Goal: Information Seeking & Learning: Find specific fact

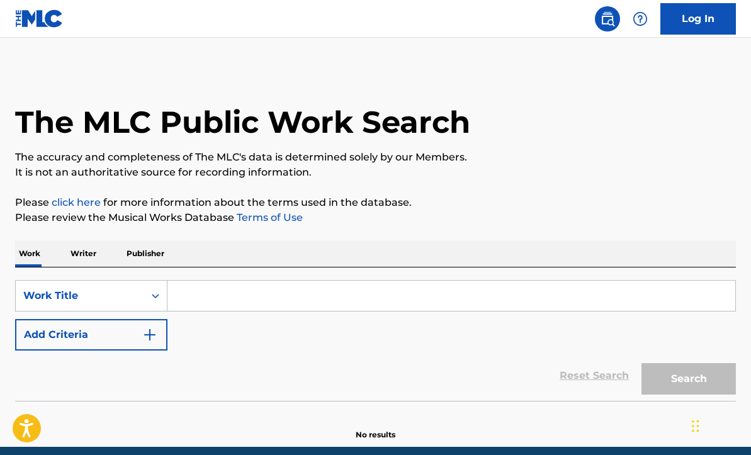
click at [223, 293] on input "Search Form" at bounding box center [450, 296] width 567 height 30
type input "Jingle Bells"
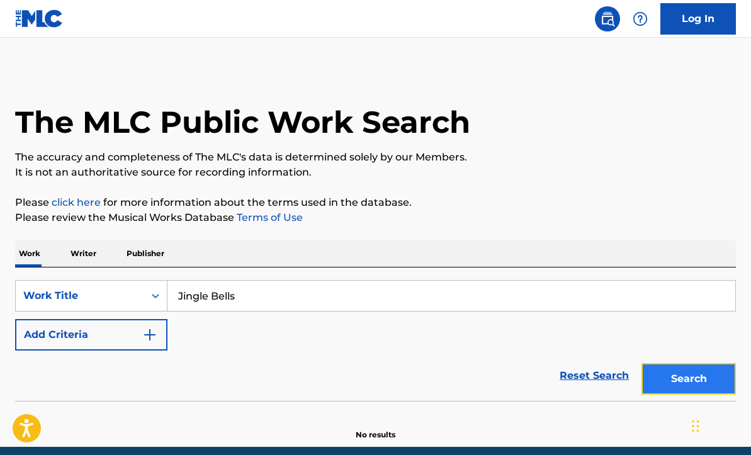
click at [686, 381] on button "Search" at bounding box center [688, 378] width 94 height 31
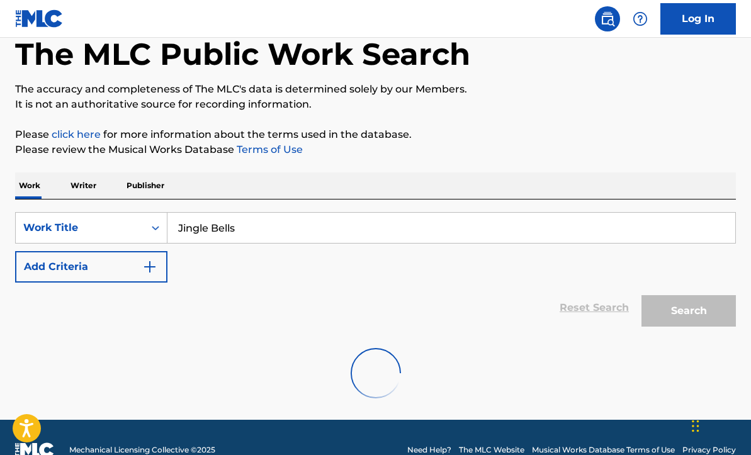
scroll to position [55, 0]
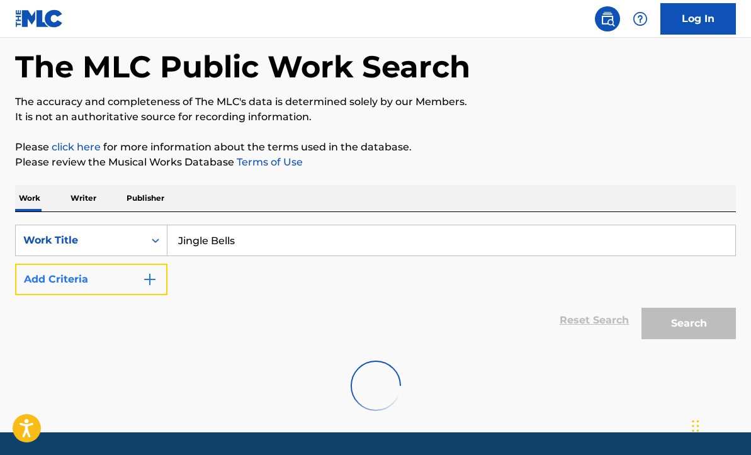
click at [114, 281] on button "Add Criteria" at bounding box center [91, 279] width 152 height 31
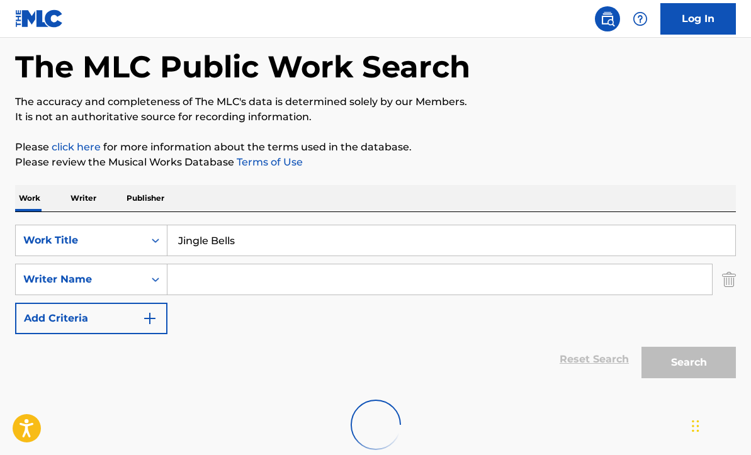
click at [237, 280] on input "Search Form" at bounding box center [439, 279] width 544 height 30
type input "J"
type input "[PERSON_NAME] [PERSON_NAME]"
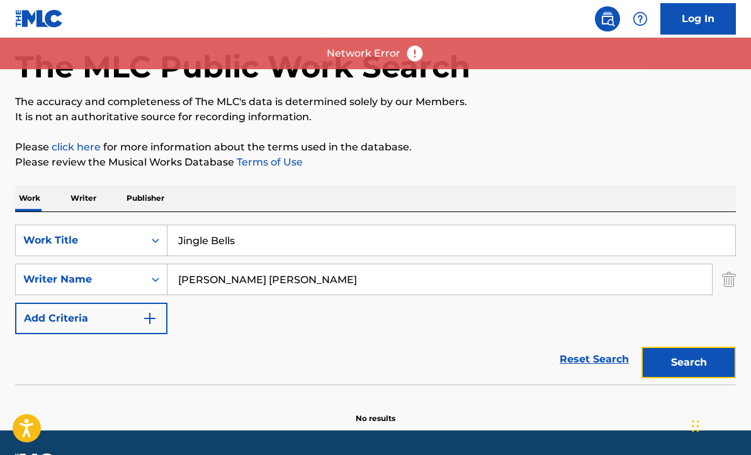
click at [673, 369] on button "Search" at bounding box center [688, 362] width 94 height 31
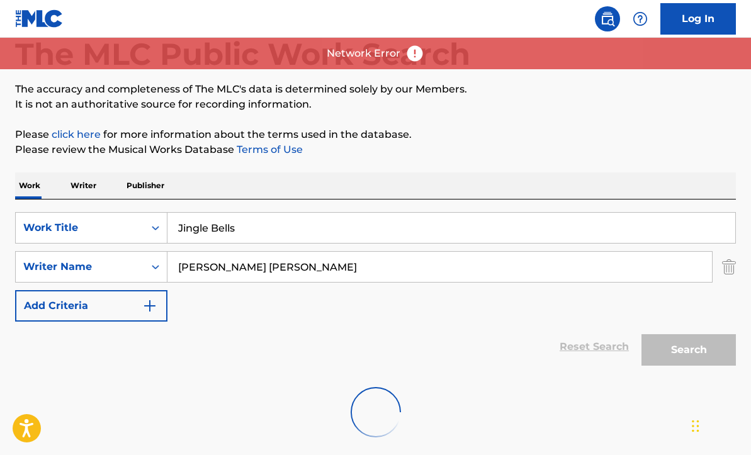
scroll to position [93, 0]
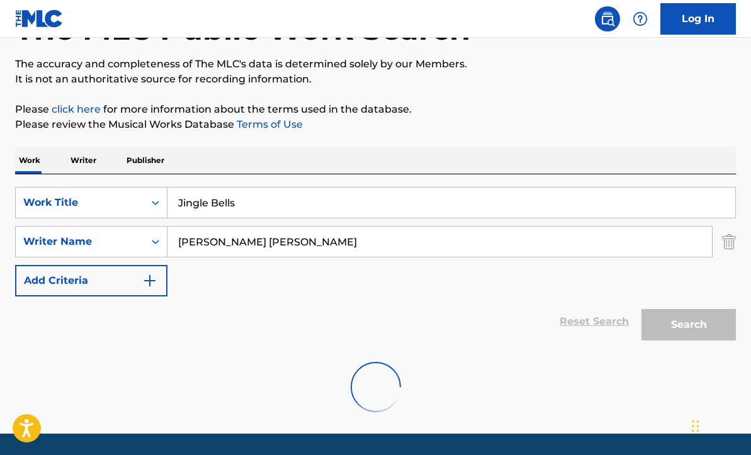
click at [78, 164] on p "Writer" at bounding box center [83, 160] width 33 height 26
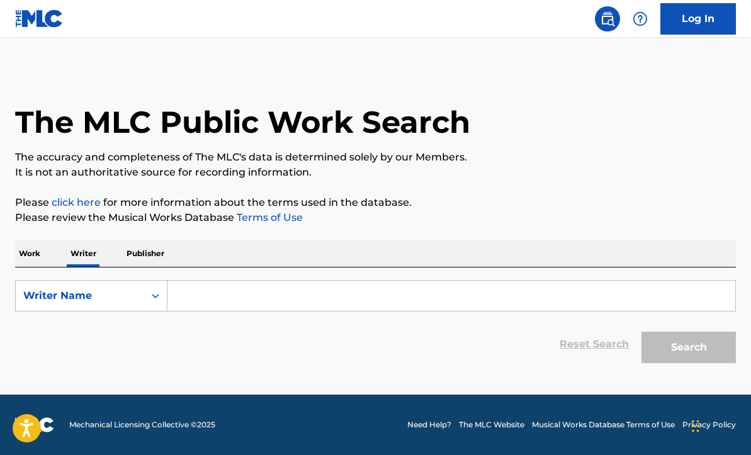
click at [232, 298] on input "Search Form" at bounding box center [450, 296] width 567 height 30
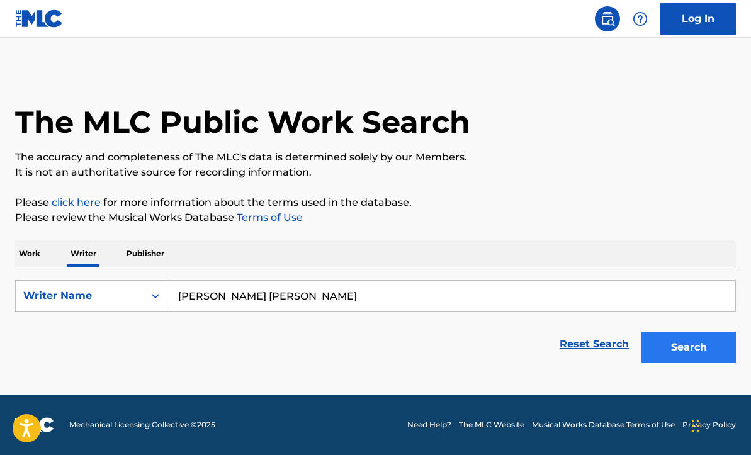
type input "[PERSON_NAME] [PERSON_NAME]"
click at [686, 350] on button "Search" at bounding box center [688, 347] width 94 height 31
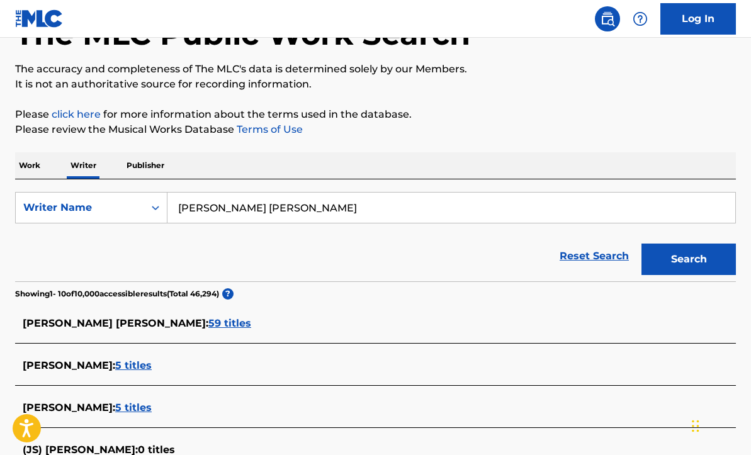
scroll to position [101, 0]
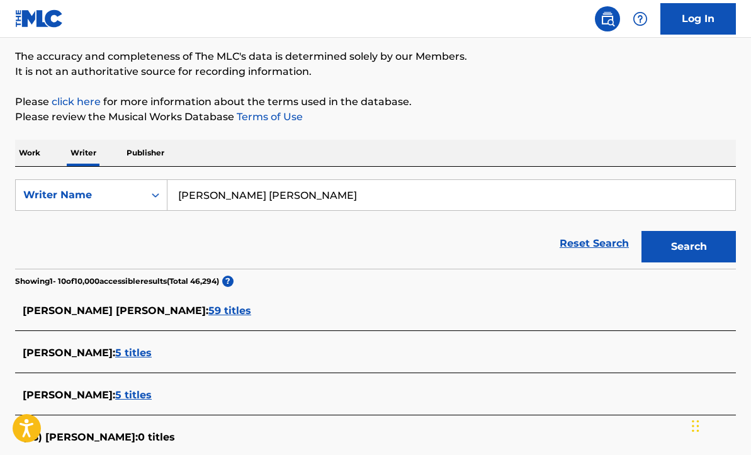
click at [208, 309] on span "59 titles" at bounding box center [229, 311] width 43 height 12
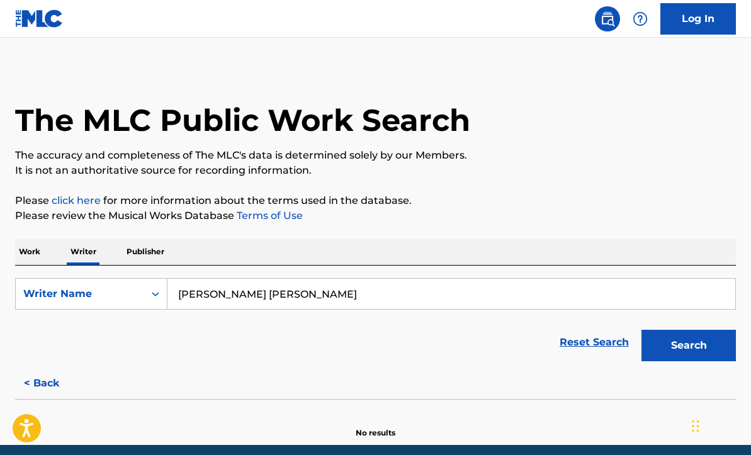
scroll to position [27, 0]
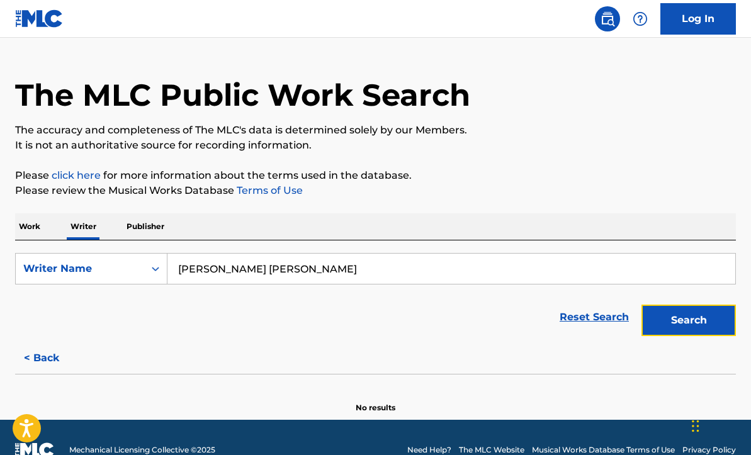
click at [700, 320] on button "Search" at bounding box center [688, 320] width 94 height 31
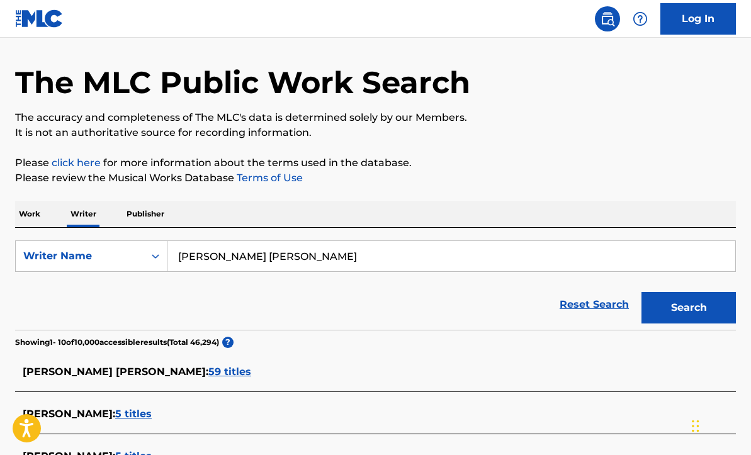
scroll to position [65, 0]
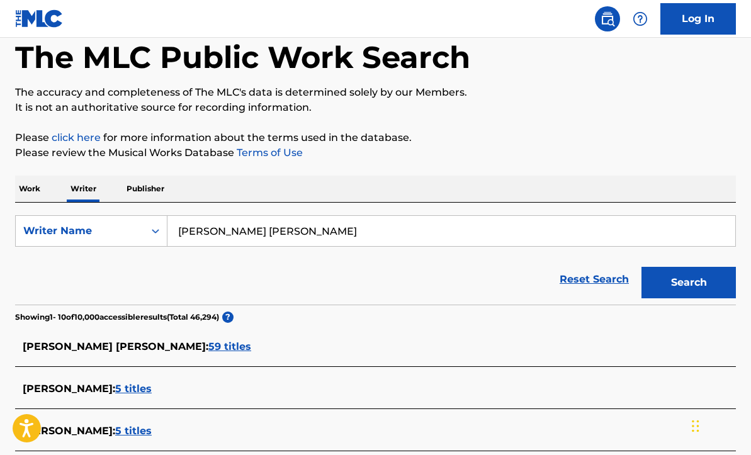
click at [208, 345] on span "59 titles" at bounding box center [229, 346] width 43 height 12
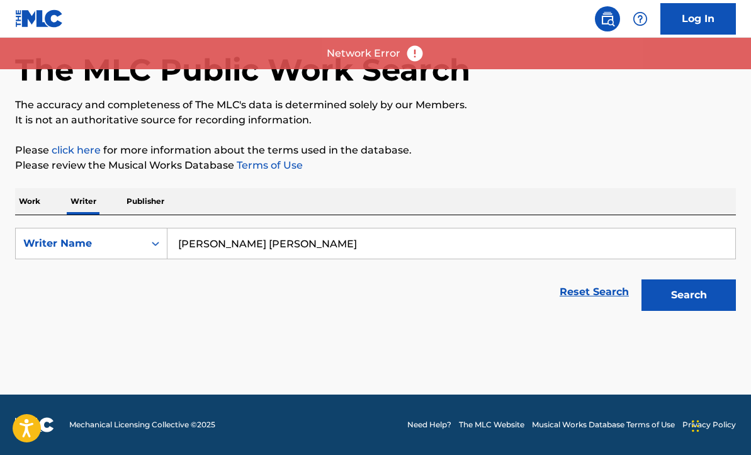
scroll to position [52, 0]
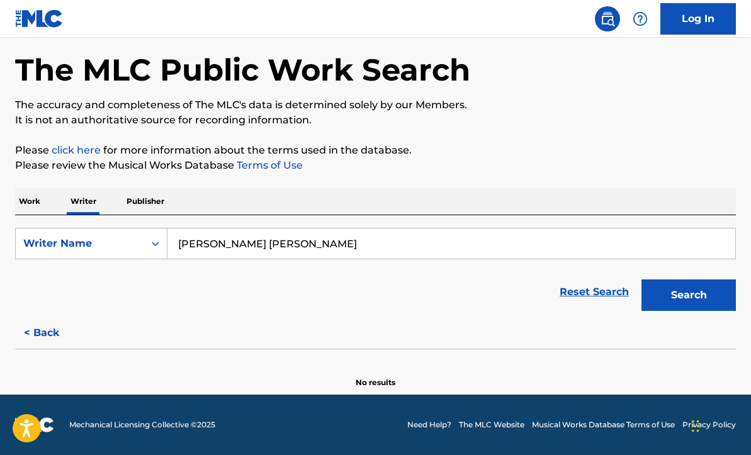
drag, startPoint x: 157, startPoint y: 342, endPoint x: 33, endPoint y: 203, distance: 185.8
click at [33, 203] on p "Work" at bounding box center [29, 201] width 29 height 26
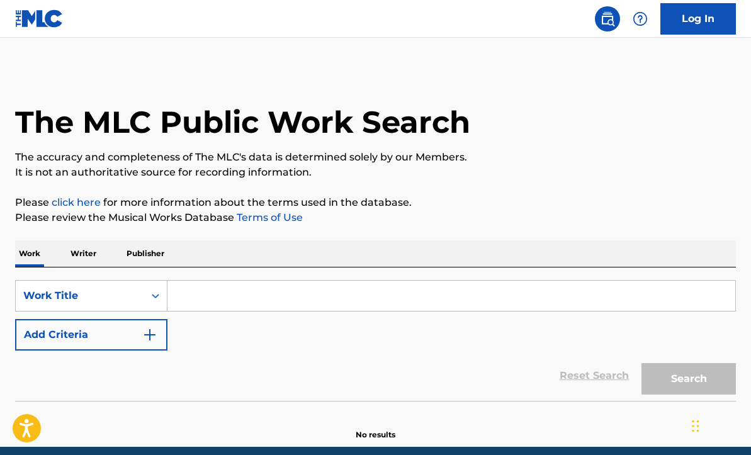
click at [216, 293] on input "Search Form" at bounding box center [450, 296] width 567 height 30
type input "Jingle Bells"
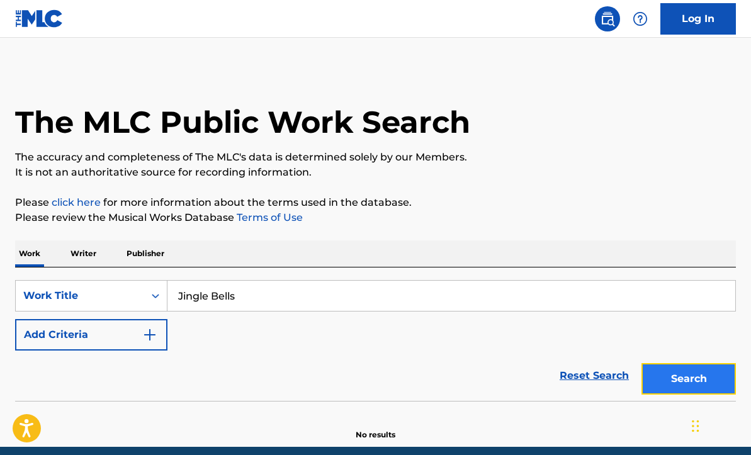
click at [666, 377] on button "Search" at bounding box center [688, 378] width 94 height 31
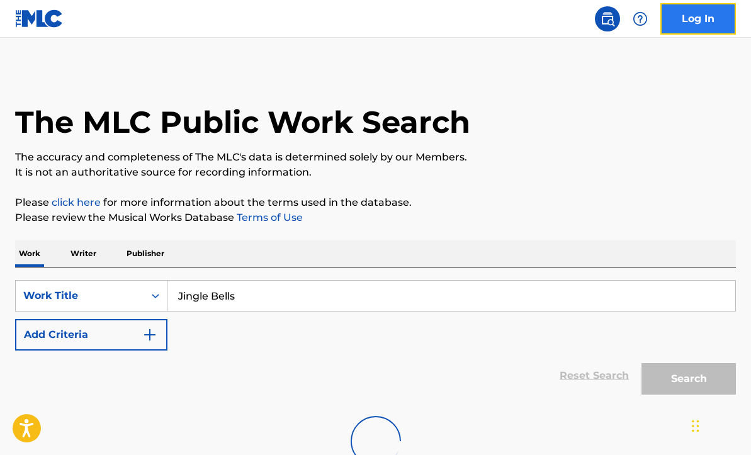
click at [716, 23] on link "Log In" at bounding box center [697, 18] width 75 height 31
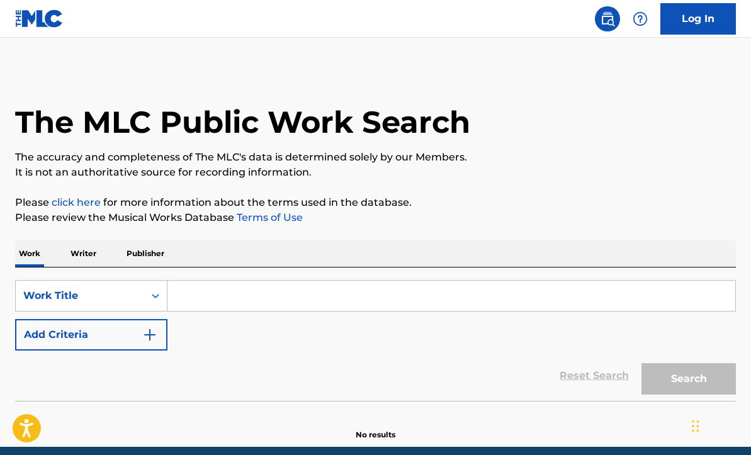
click at [213, 294] on input "Search Form" at bounding box center [450, 296] width 567 height 30
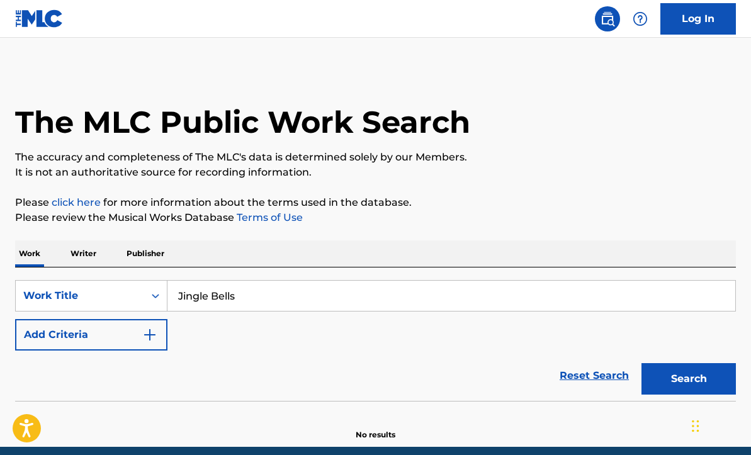
drag, startPoint x: 250, startPoint y: 301, endPoint x: 169, endPoint y: 295, distance: 82.0
click at [169, 295] on input "Jingle Bells" at bounding box center [450, 296] width 567 height 30
type input "[DATE] [DATE]"
click at [688, 376] on button "Search" at bounding box center [688, 378] width 94 height 31
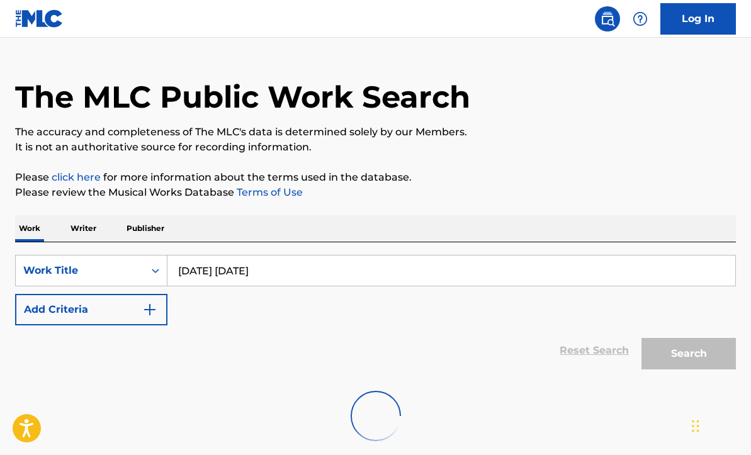
scroll to position [50, 0]
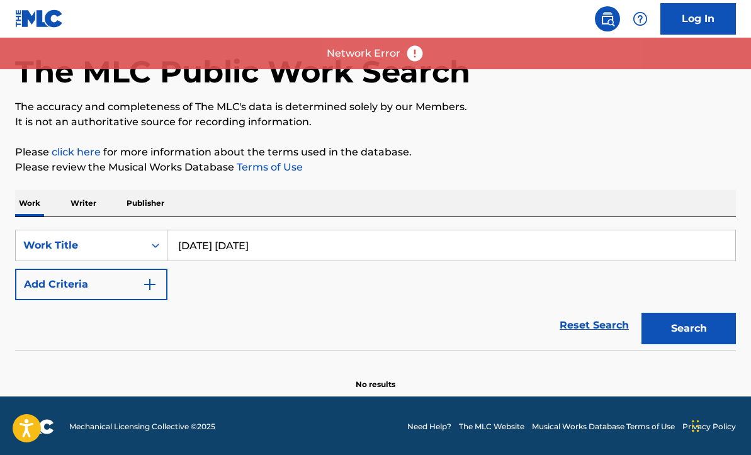
drag, startPoint x: 393, startPoint y: 330, endPoint x: 416, endPoint y: 52, distance: 279.0
click at [416, 52] on img at bounding box center [414, 53] width 19 height 19
click at [409, 57] on img at bounding box center [414, 53] width 19 height 19
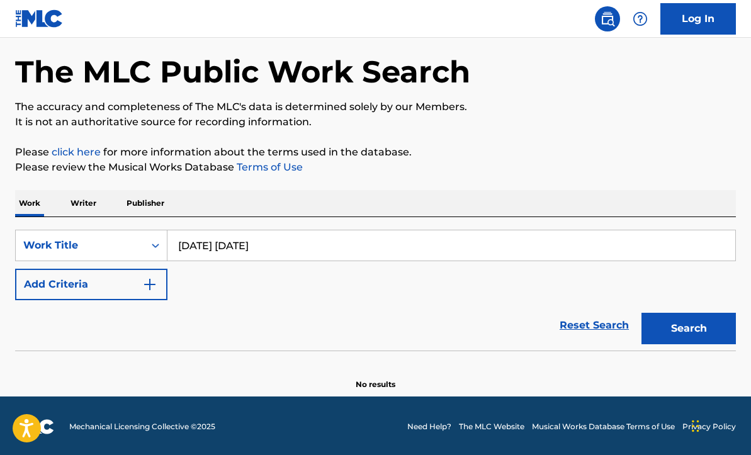
scroll to position [52, 0]
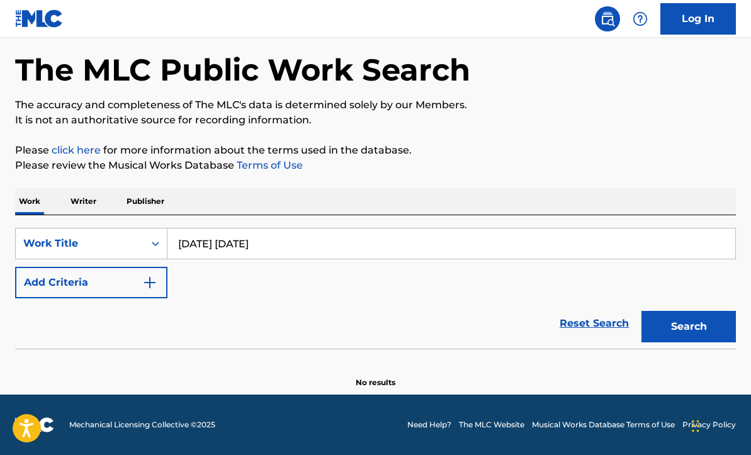
click at [91, 201] on p "Writer" at bounding box center [83, 201] width 33 height 26
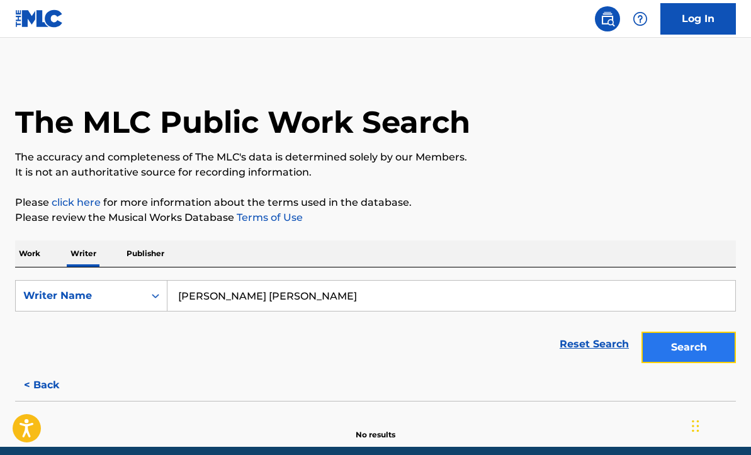
click at [674, 352] on button "Search" at bounding box center [688, 347] width 94 height 31
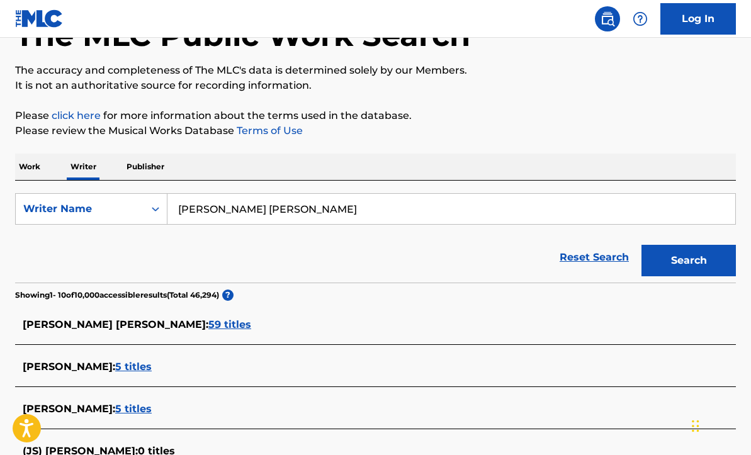
scroll to position [99, 0]
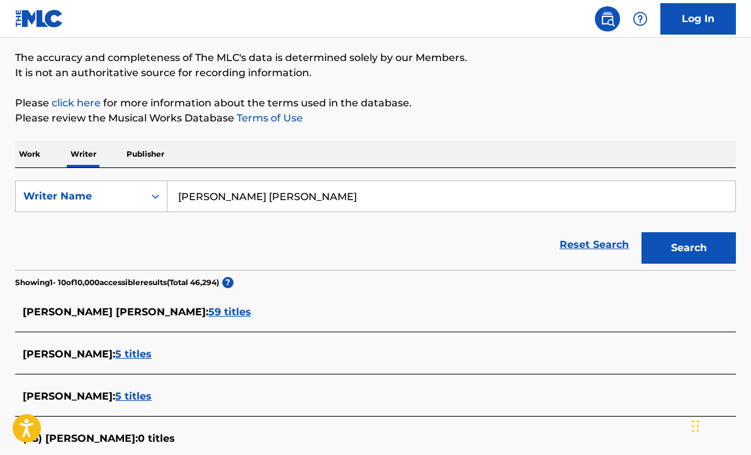
click at [123, 357] on span "5 titles" at bounding box center [133, 354] width 36 height 12
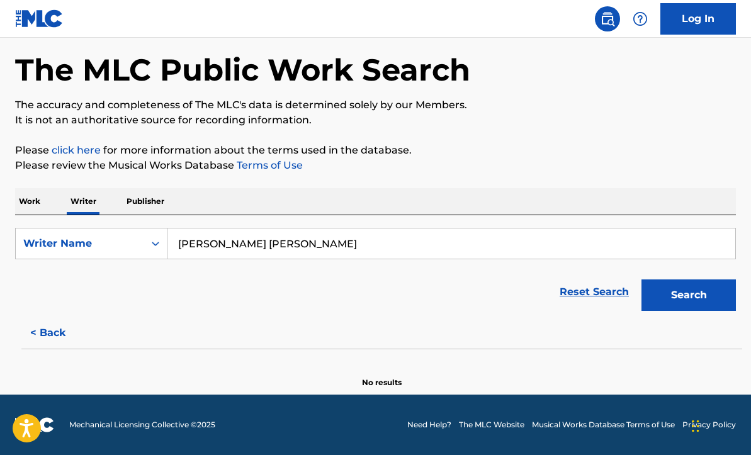
scroll to position [52, 0]
click at [690, 294] on button "Search" at bounding box center [688, 294] width 94 height 31
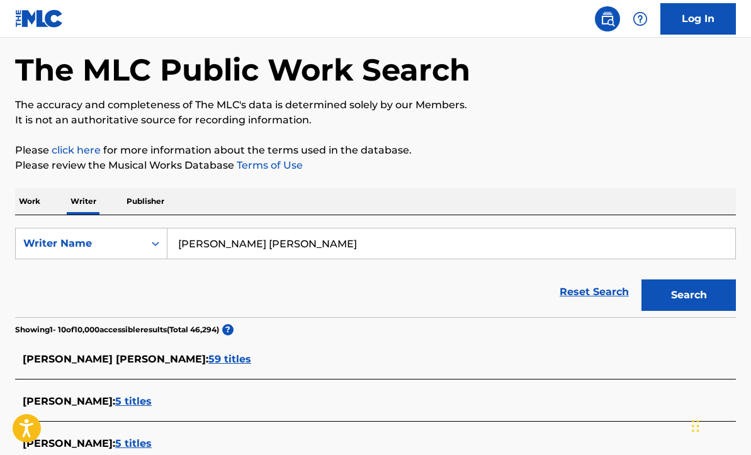
click at [208, 361] on span "59 titles" at bounding box center [229, 359] width 43 height 12
